Goal: Task Accomplishment & Management: Use online tool/utility

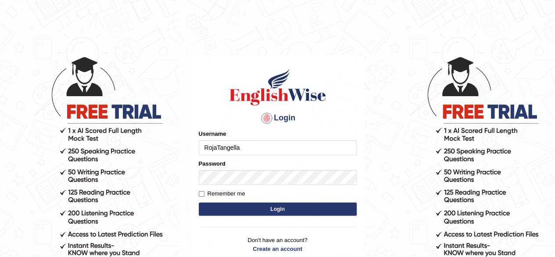
type input "RojaTangella"
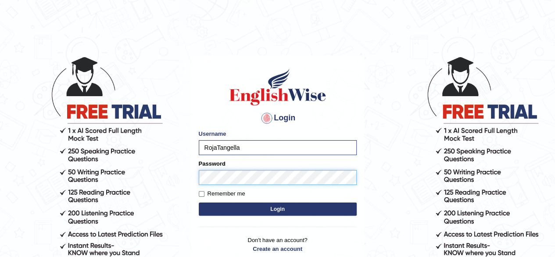
click at [199, 202] on button "Login" at bounding box center [278, 208] width 158 height 13
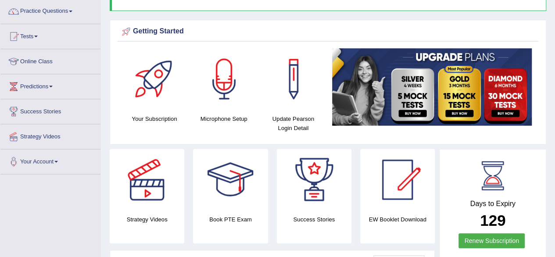
scroll to position [73, 0]
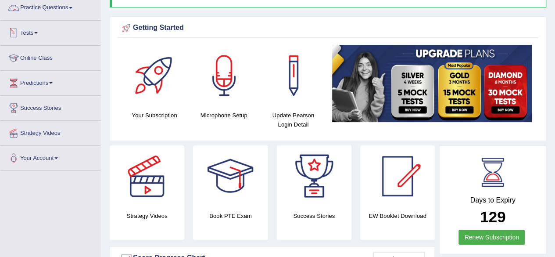
click at [35, 35] on link "Tests" at bounding box center [50, 32] width 100 height 22
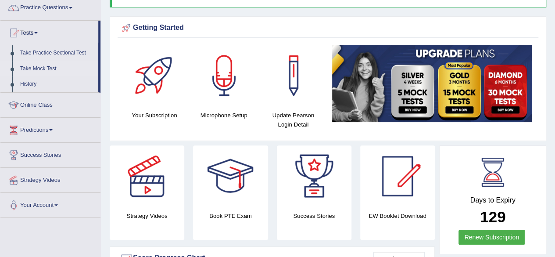
click at [46, 71] on link "Take Mock Test" at bounding box center [57, 69] width 82 height 16
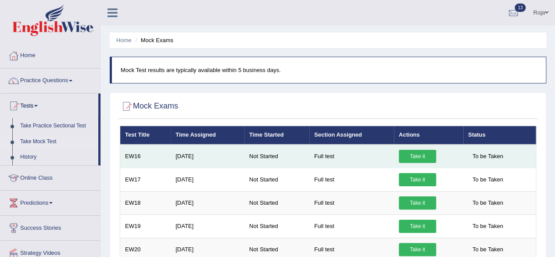
click at [405, 154] on link "Take it" at bounding box center [417, 156] width 37 height 13
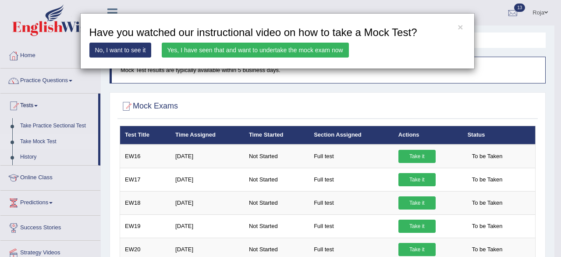
click at [283, 54] on link "Yes, I have seen that and want to undertake the mock exam now" at bounding box center [255, 50] width 187 height 15
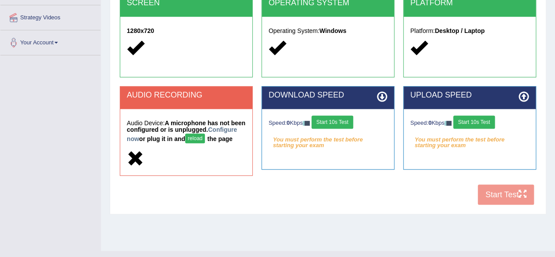
scroll to position [204, 0]
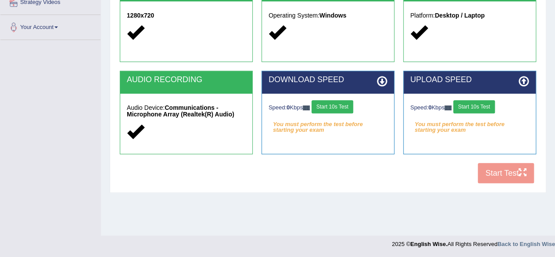
click at [332, 103] on button "Start 10s Test" at bounding box center [332, 106] width 42 height 13
click at [486, 108] on button "Start 10s Test" at bounding box center [474, 106] width 42 height 13
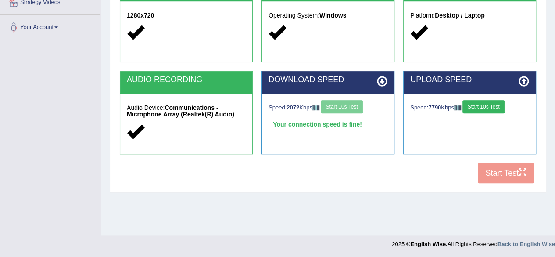
click at [486, 108] on button "Start 10s Test" at bounding box center [483, 106] width 42 height 13
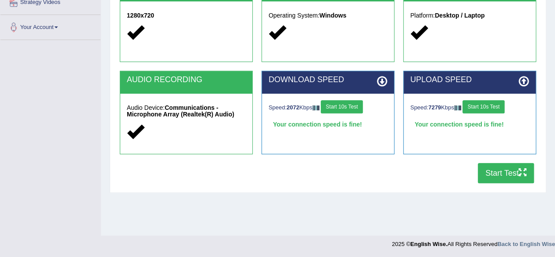
click at [504, 163] on button "Start Test" at bounding box center [506, 173] width 56 height 20
